Goal: Navigation & Orientation: Find specific page/section

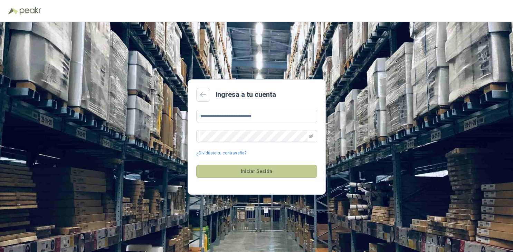
click at [262, 173] on button "Iniciar Sesión" at bounding box center [256, 171] width 121 height 13
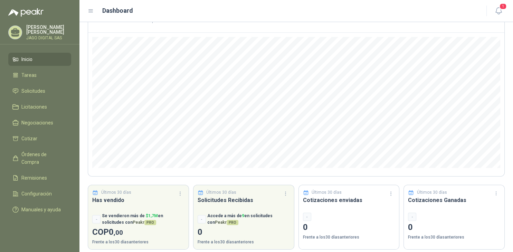
scroll to position [58, 0]
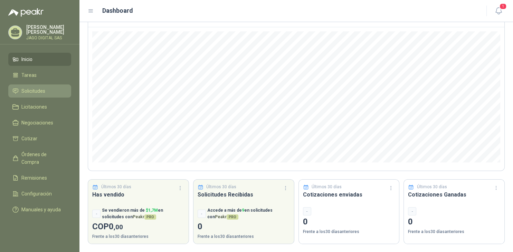
click at [46, 92] on li "Solicitudes" at bounding box center [39, 91] width 55 height 8
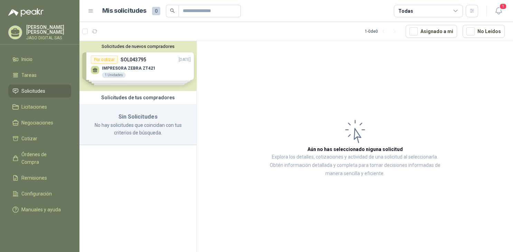
click at [152, 75] on div "Solicitudes de nuevos compradores Por cotizar SOL043795 [DATE] IMPRESORA ZEBRA …" at bounding box center [137, 66] width 117 height 50
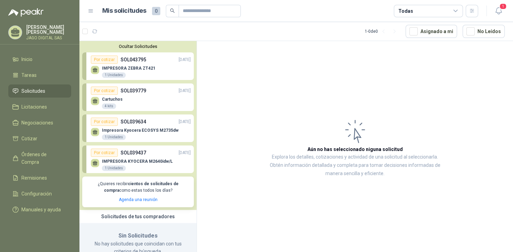
scroll to position [19, 0]
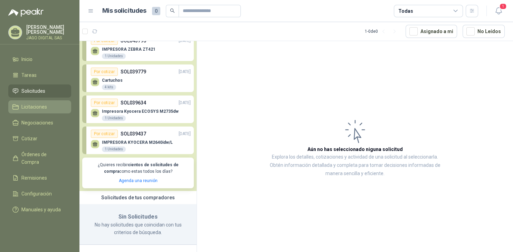
click at [46, 110] on link "Licitaciones" at bounding box center [39, 106] width 63 height 13
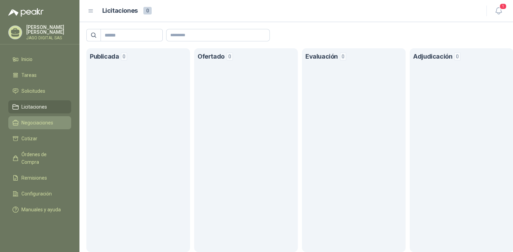
click at [46, 122] on span "Negociaciones" at bounding box center [37, 123] width 32 height 8
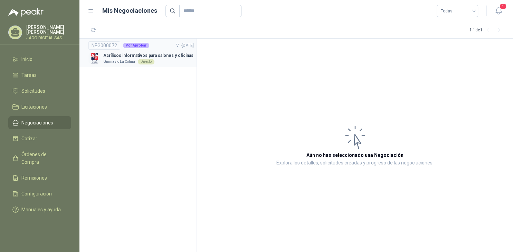
click at [108, 54] on p "Acrílicos informativos para salones y oficinas" at bounding box center [148, 55] width 90 height 7
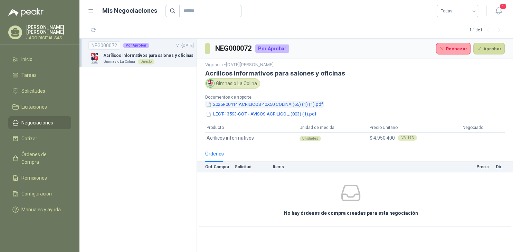
click at [260, 102] on button "2025R00414 ACRILICOS 40X50 COLINA (65) (1) (1).pdf" at bounding box center [264, 104] width 118 height 7
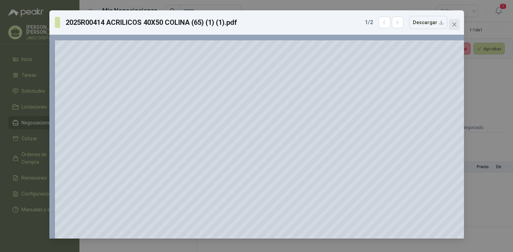
click at [452, 22] on icon "close" at bounding box center [454, 25] width 6 height 6
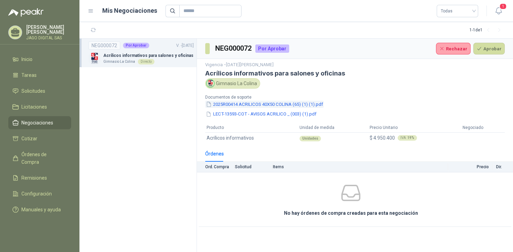
click at [287, 104] on button "2025R00414 ACRILICOS 40X50 COLINA (65) (1) (1).pdf" at bounding box center [264, 104] width 118 height 7
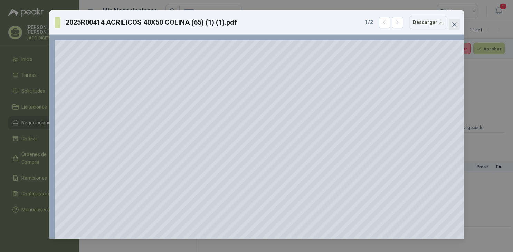
click at [451, 24] on icon "close" at bounding box center [454, 25] width 6 height 6
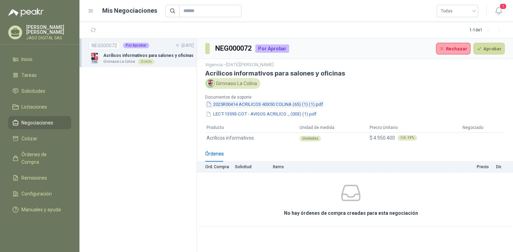
click at [298, 104] on button "2025R00414 ACRILICOS 40X50 COLINA (65) (1) (1).pdf" at bounding box center [264, 104] width 118 height 7
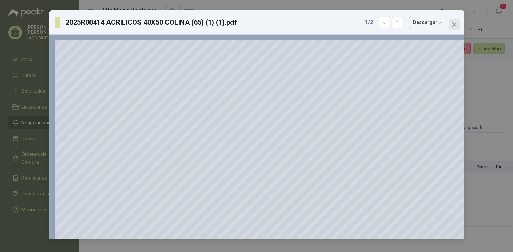
click at [454, 25] on icon "close" at bounding box center [453, 24] width 4 height 4
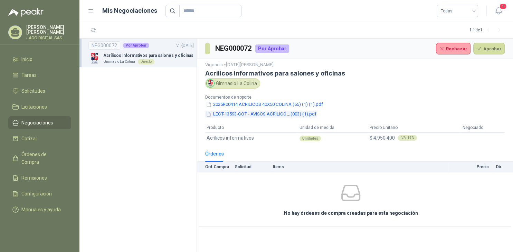
click at [263, 114] on button "LECT-13593-COT - AVISOS ACRILICO _ (003) (1).pdf" at bounding box center [261, 114] width 112 height 7
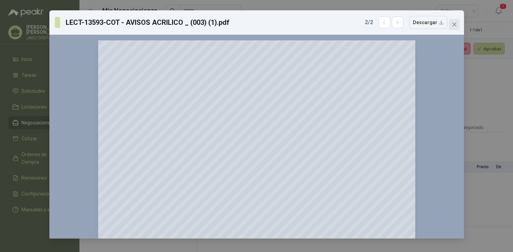
click at [455, 22] on icon "close" at bounding box center [454, 25] width 6 height 6
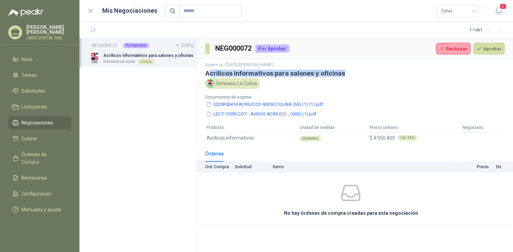
drag, startPoint x: 211, startPoint y: 72, endPoint x: 357, endPoint y: 76, distance: 146.1
click at [357, 76] on h3 "Acrílicos informativos para salones y oficinas" at bounding box center [354, 73] width 299 height 7
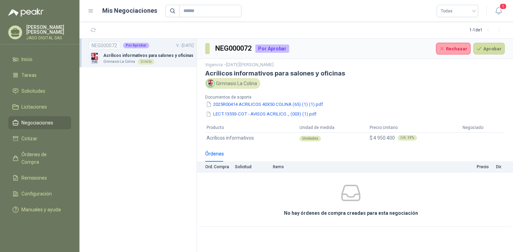
click at [360, 76] on h3 "Acrílicos informativos para salones y oficinas" at bounding box center [354, 73] width 299 height 7
click at [37, 142] on link "Cotizar" at bounding box center [39, 138] width 63 height 13
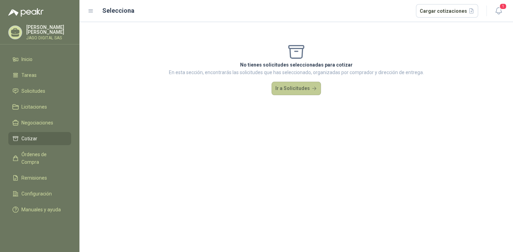
click at [301, 87] on button "Ir a Solicitudes" at bounding box center [296, 89] width 50 height 14
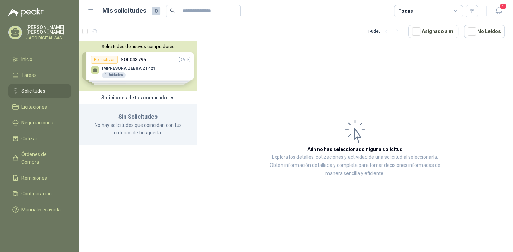
click at [161, 72] on div "Solicitudes de nuevos compradores Por cotizar SOL043795 [DATE] IMPRESORA ZEBRA …" at bounding box center [137, 66] width 117 height 50
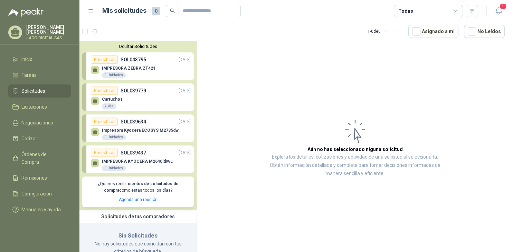
scroll to position [19, 0]
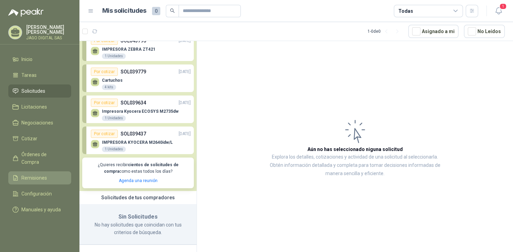
click at [45, 173] on link "Remisiones" at bounding box center [39, 178] width 63 height 13
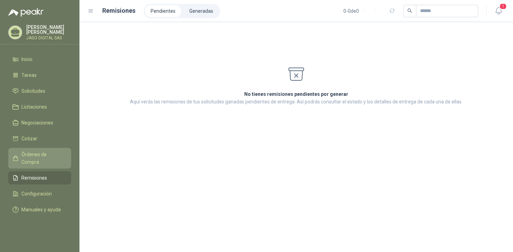
click at [46, 153] on span "Órdenes de Compra" at bounding box center [42, 158] width 43 height 15
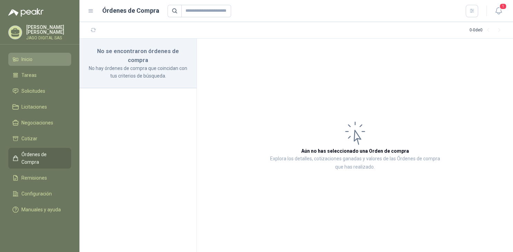
click at [31, 58] on span "Inicio" at bounding box center [26, 60] width 11 height 8
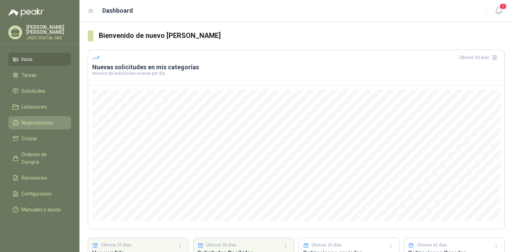
click at [41, 117] on link "Negociaciones" at bounding box center [39, 122] width 63 height 13
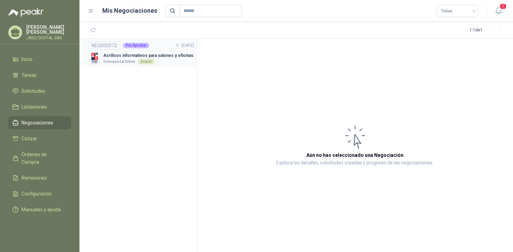
click at [119, 62] on p "Gimnasio La Colina" at bounding box center [119, 62] width 32 height 6
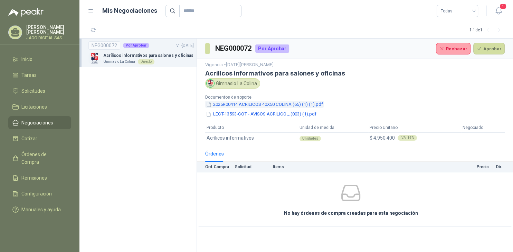
click at [263, 103] on button "2025R00414 ACRILICOS 40X50 COLINA (65) (1) (1).pdf" at bounding box center [264, 104] width 118 height 7
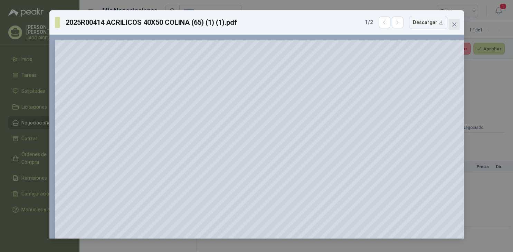
click at [453, 23] on icon "close" at bounding box center [453, 24] width 4 height 4
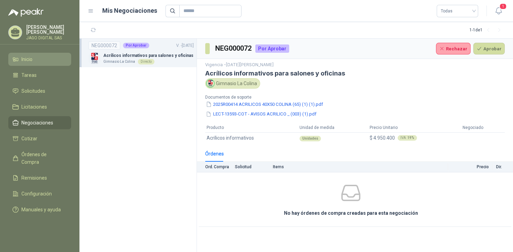
click at [35, 60] on li "Inicio" at bounding box center [39, 60] width 55 height 8
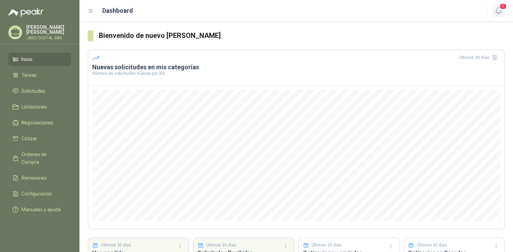
click at [502, 13] on icon "button" at bounding box center [498, 11] width 9 height 9
